Goal: Task Accomplishment & Management: Complete application form

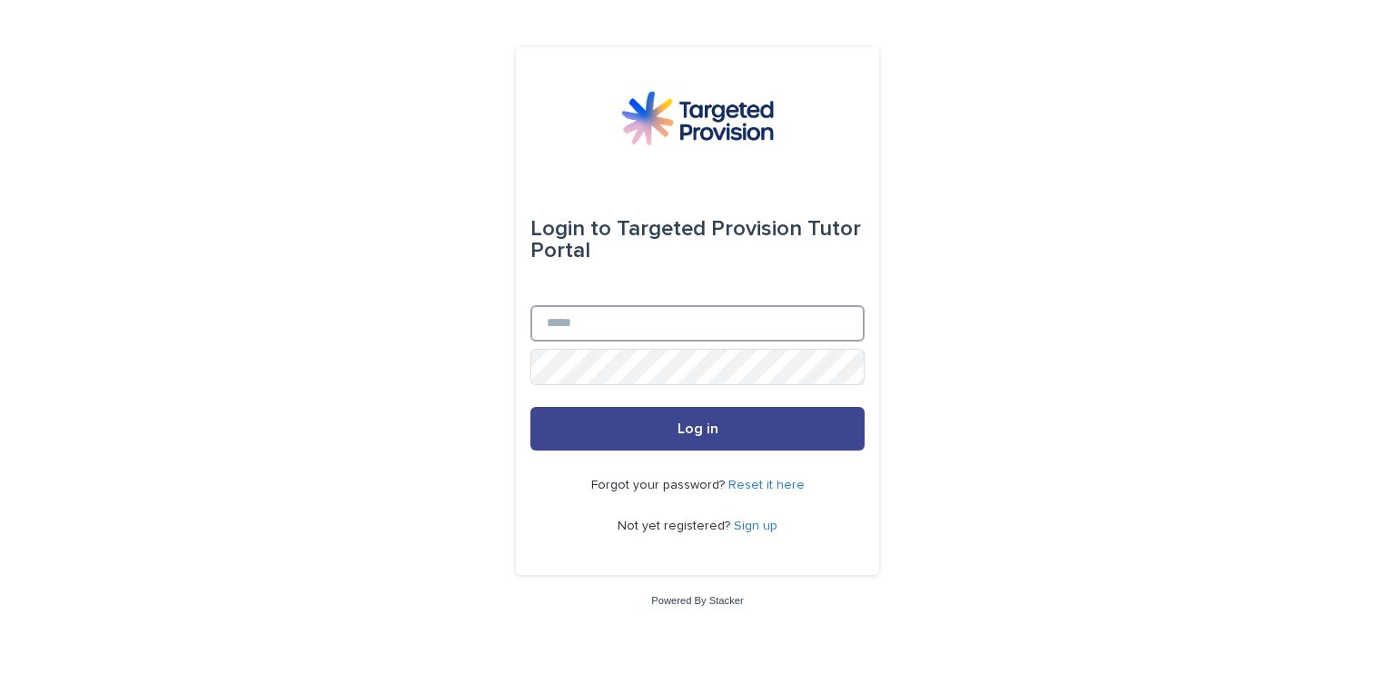
type input "**********"
click at [816, 419] on button "Log in" at bounding box center [697, 429] width 334 height 44
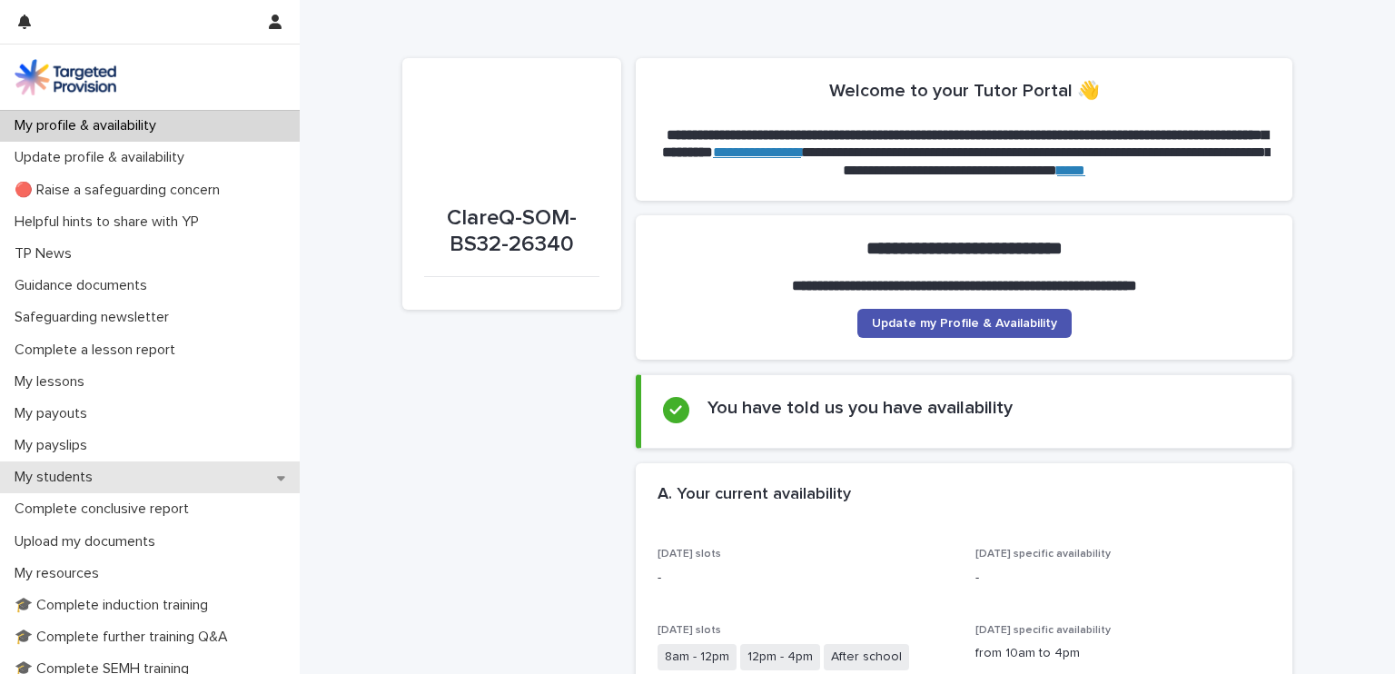
click at [73, 473] on p "My students" at bounding box center [57, 477] width 100 height 17
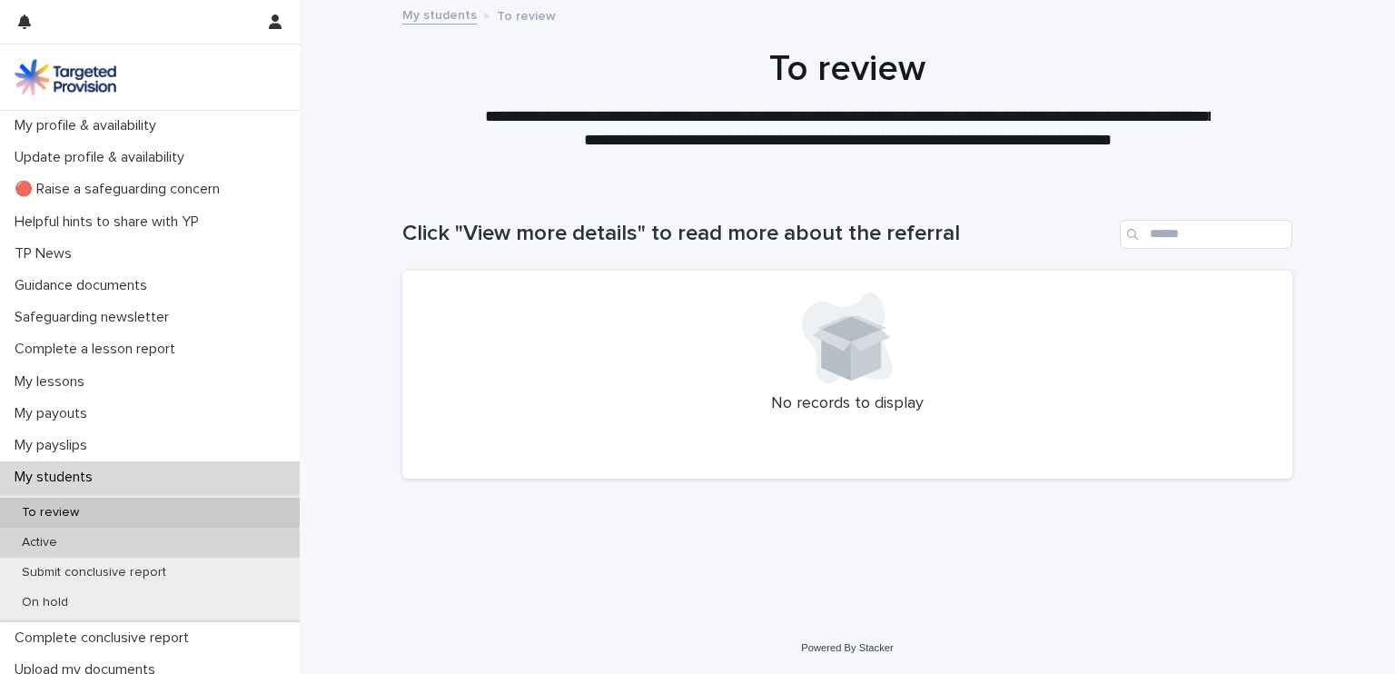
click at [44, 538] on p "Active" at bounding box center [39, 542] width 64 height 15
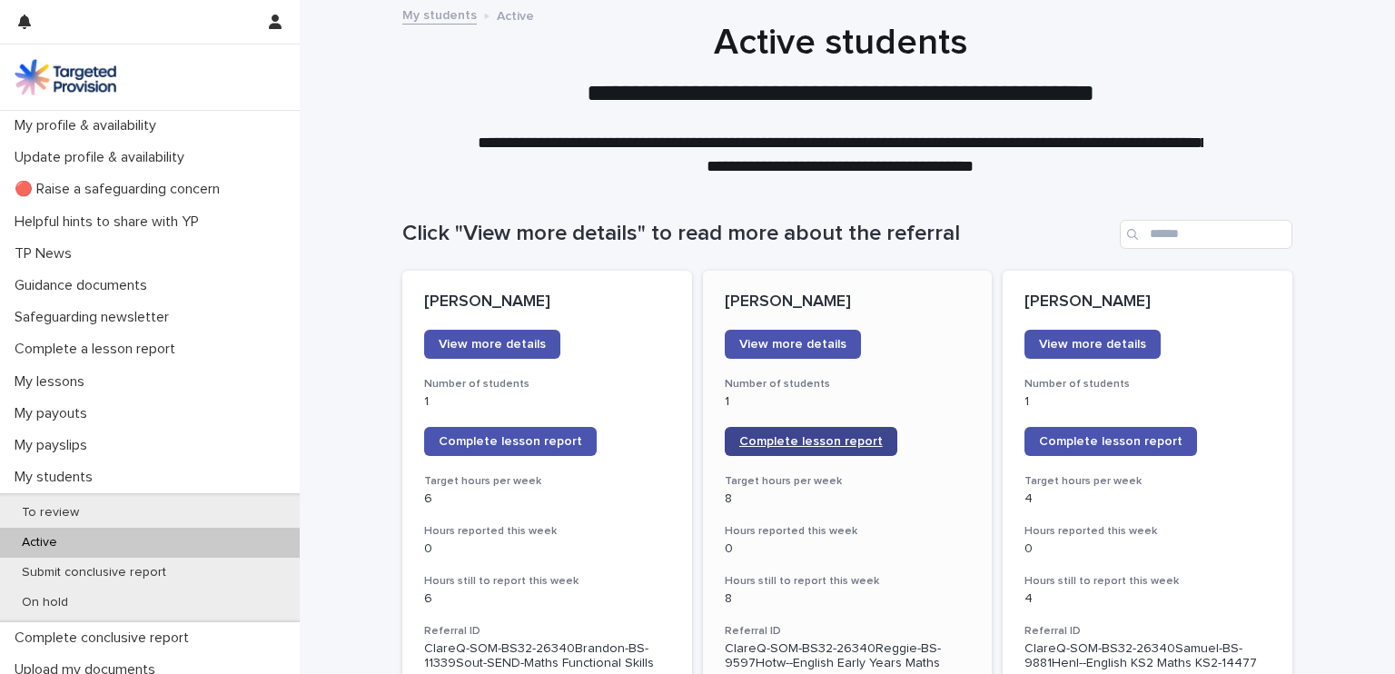
click at [794, 441] on span "Complete lesson report" at bounding box center [810, 441] width 143 height 13
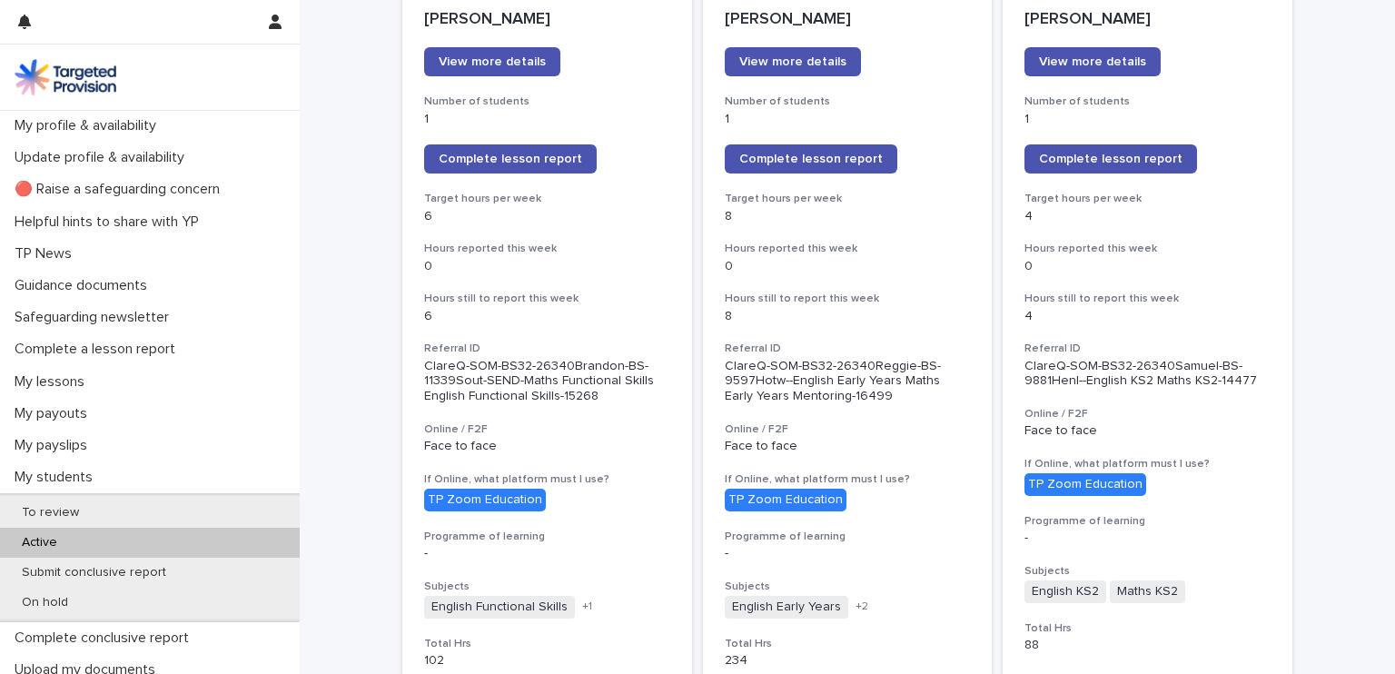
scroll to position [288, 0]
